Goal: Information Seeking & Learning: Find specific fact

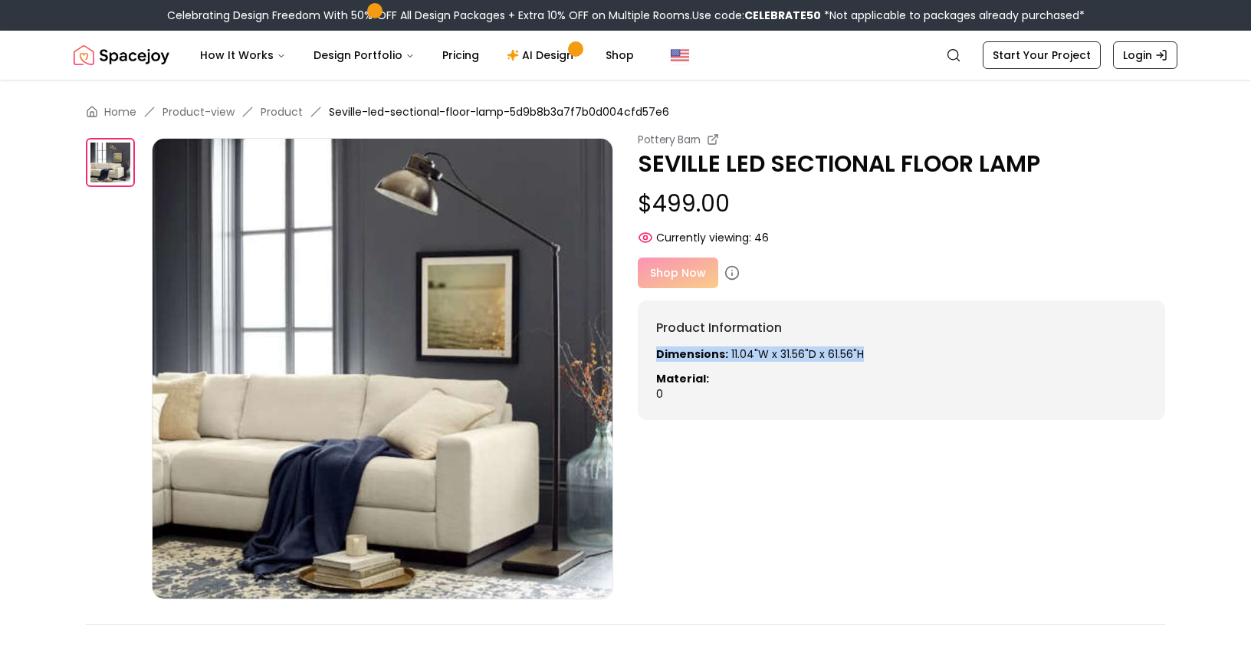
drag, startPoint x: 864, startPoint y: 353, endPoint x: 683, endPoint y: 346, distance: 181.0
click at [683, 346] on p "Dimensions: 11.04"W x 31.56"D x 61.56"H" at bounding box center [901, 353] width 490 height 15
copy p "Dimensions: 11.04"W x 31.56"D x 61.56"H"
click at [109, 454] on div at bounding box center [119, 368] width 66 height 461
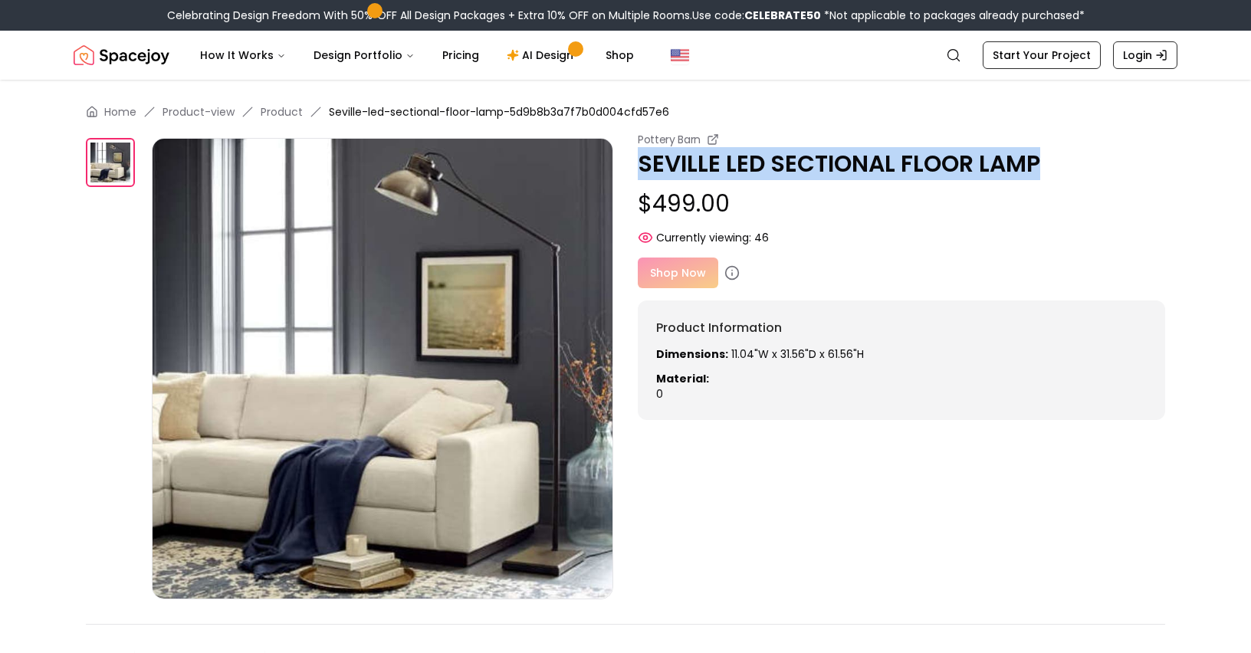
drag, startPoint x: 1044, startPoint y: 156, endPoint x: 626, endPoint y: 159, distance: 417.7
click at [626, 159] on div "Pottery Barn SEVILLE LED SECTIONAL FLOOR LAMP $499.00 Currently viewing: 46 Pot…" at bounding box center [625, 365] width 1079 height 467
copy p "SEVILLE LED SECTIONAL FLOOR LAMP"
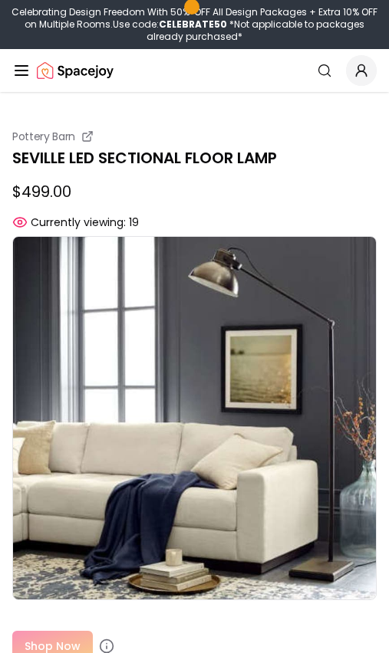
drag, startPoint x: 432, startPoint y: 305, endPoint x: 226, endPoint y: 357, distance: 212.6
click at [225, 357] on img at bounding box center [194, 418] width 364 height 364
click at [226, 357] on img at bounding box center [194, 418] width 364 height 364
